Goal: Use online tool/utility: Utilize a website feature to perform a specific function

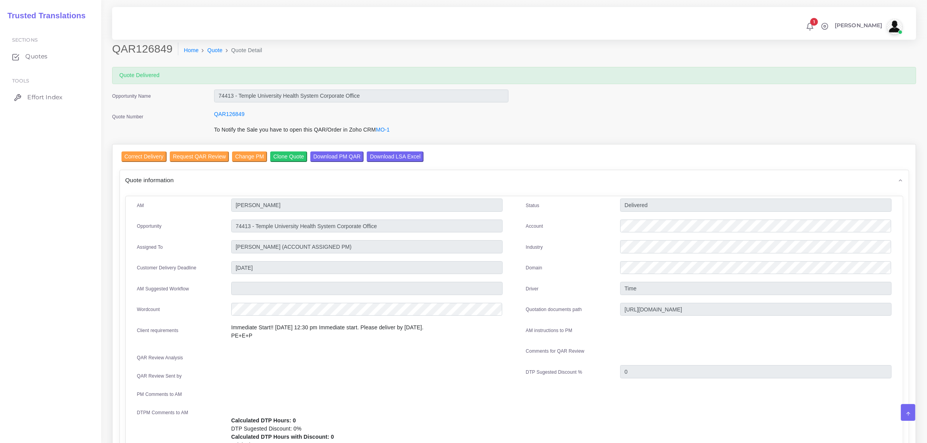
click at [30, 97] on span "Effort Index" at bounding box center [44, 97] width 35 height 9
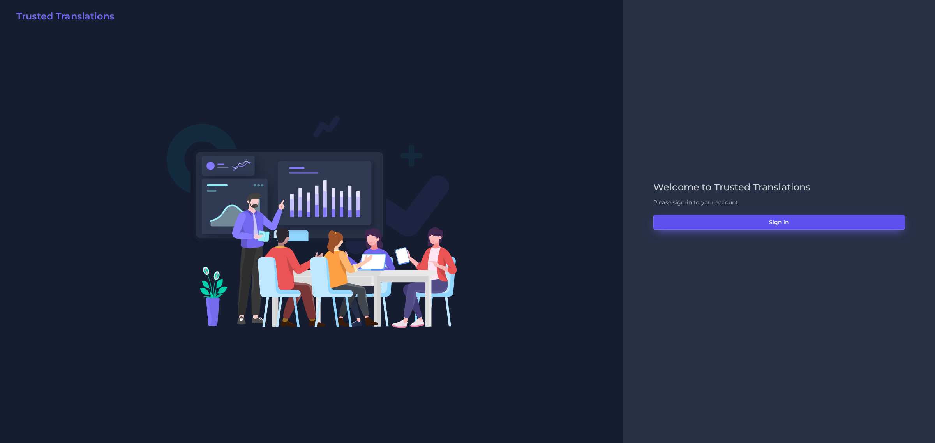
click at [781, 220] on button "Sign in" at bounding box center [779, 222] width 252 height 15
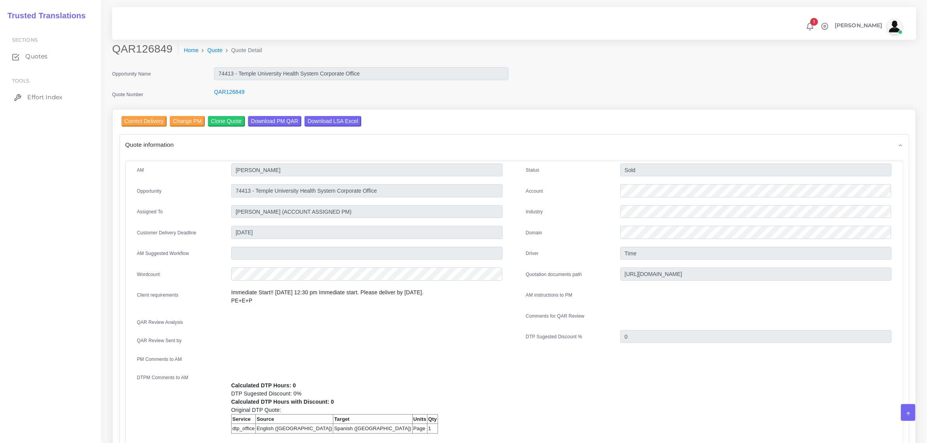
click at [56, 96] on span "Effort Index" at bounding box center [44, 97] width 35 height 9
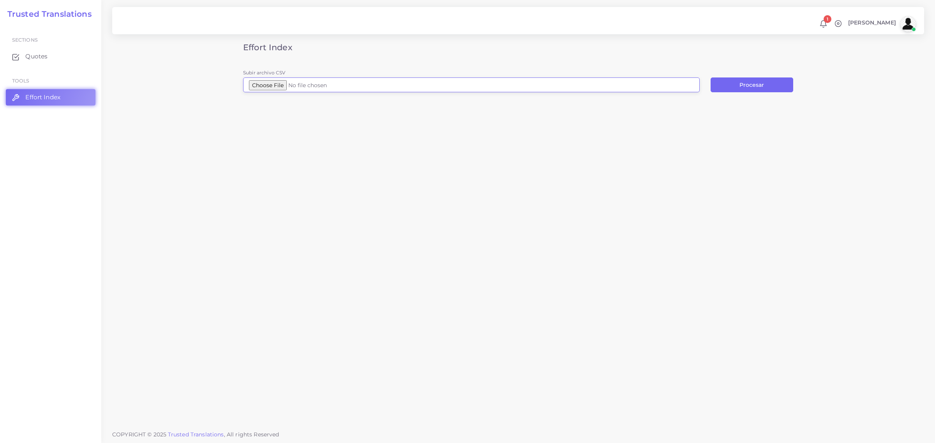
click at [277, 86] on input "Subir archivo CSV" at bounding box center [471, 84] width 456 height 15
type input "C:\fakepath\RISE Newsletter_for translation.docx.csv"
click at [744, 87] on button "Procesar" at bounding box center [751, 84] width 83 height 15
